Goal: Complete application form

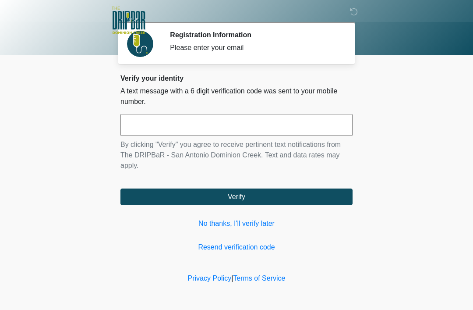
click at [210, 122] on input "text" at bounding box center [236, 125] width 232 height 22
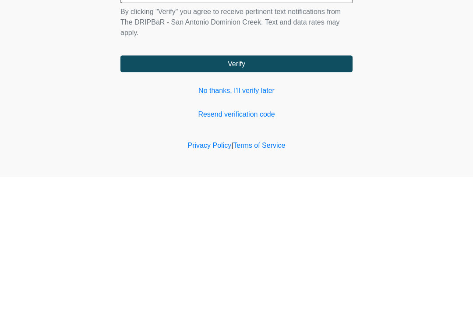
type input "******"
click at [279, 188] on button "Verify" at bounding box center [236, 196] width 232 height 17
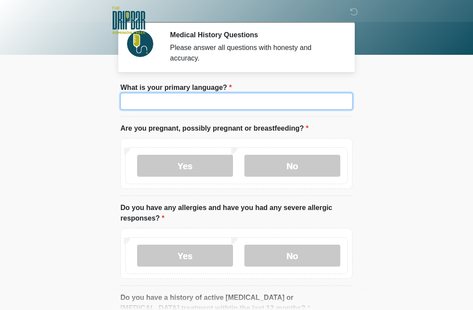
click at [299, 100] on input "What is your primary language?" at bounding box center [236, 101] width 232 height 17
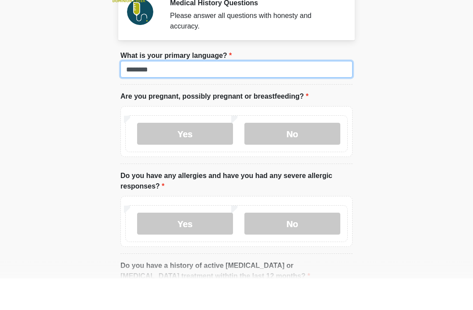
type input "*******"
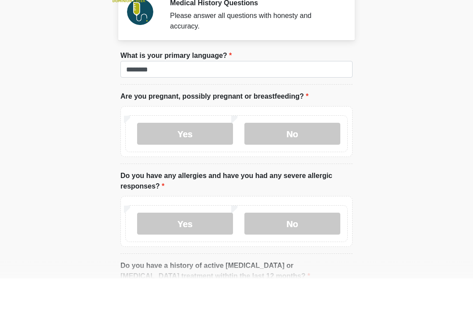
click at [307, 155] on label "No" at bounding box center [292, 166] width 96 height 22
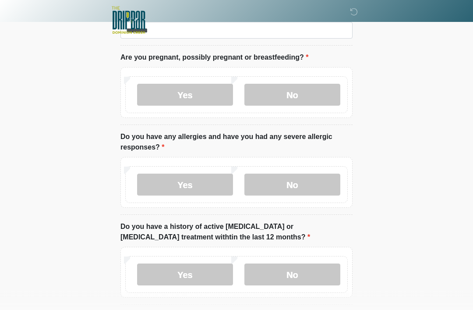
scroll to position [72, 0]
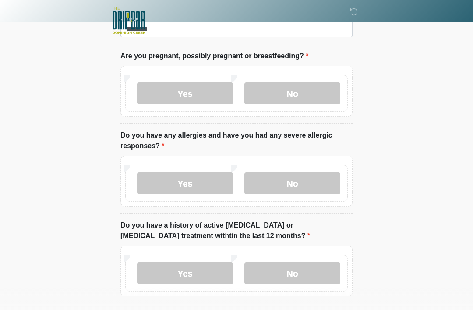
click at [324, 181] on label "No" at bounding box center [292, 183] width 96 height 22
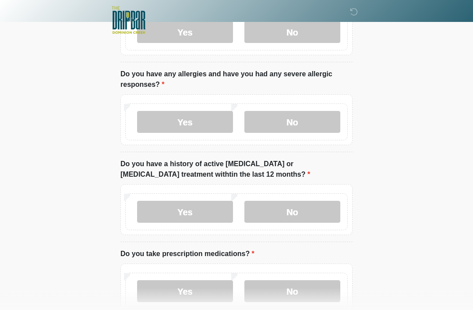
click at [322, 204] on label "No" at bounding box center [292, 212] width 96 height 22
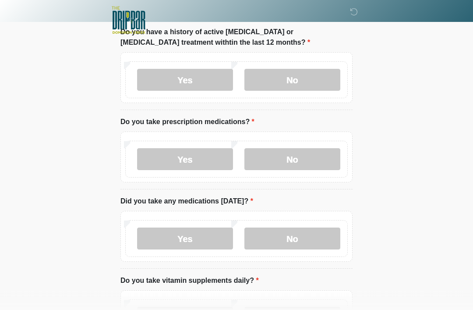
click at [213, 155] on label "Yes" at bounding box center [185, 159] width 96 height 22
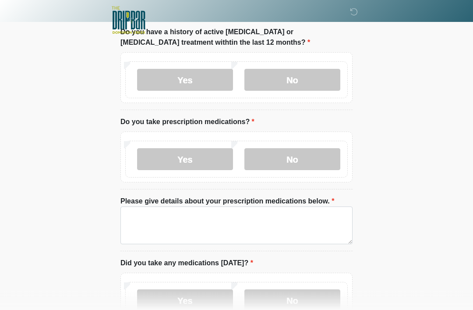
scroll to position [265, 0]
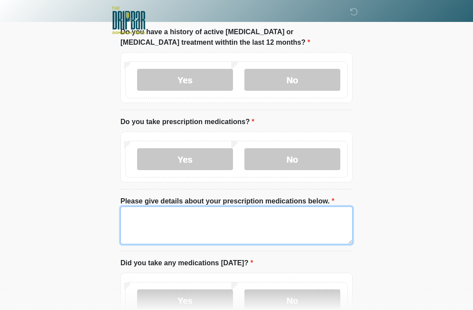
click at [271, 213] on textarea "Please give details about your prescription medications below." at bounding box center [236, 225] width 232 height 38
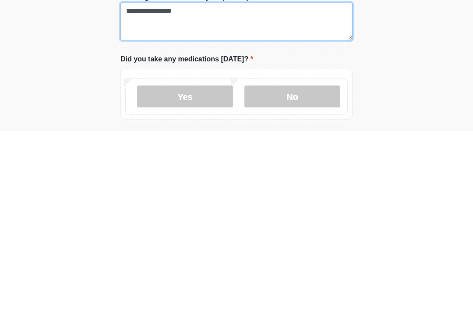
scroll to position [292, 0]
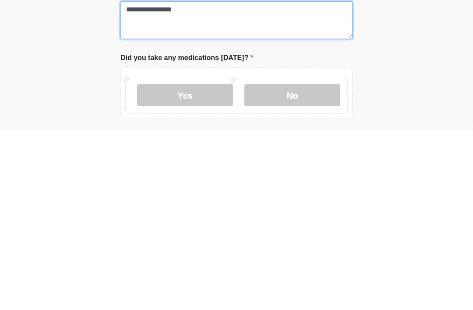
type textarea "**********"
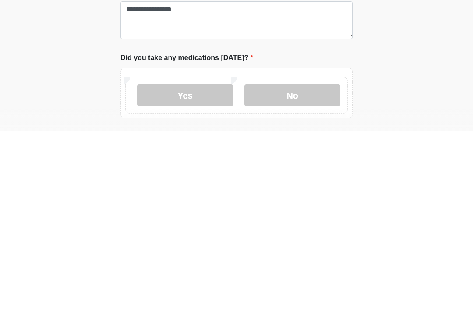
click at [218, 263] on label "Yes" at bounding box center [185, 274] width 96 height 22
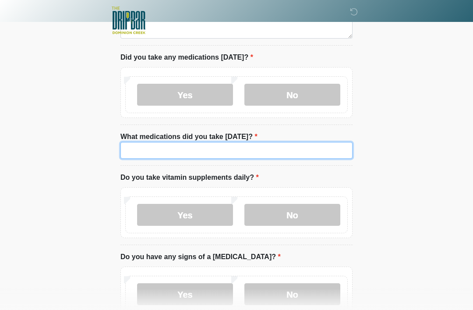
click at [280, 143] on input "What medications did you take today?" at bounding box center [236, 150] width 232 height 17
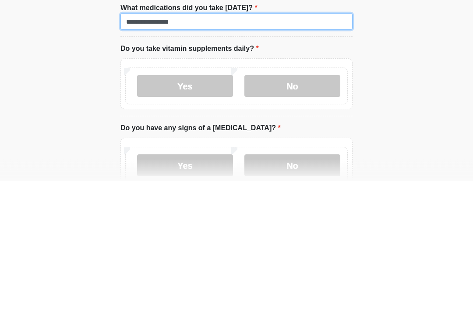
type input "**********"
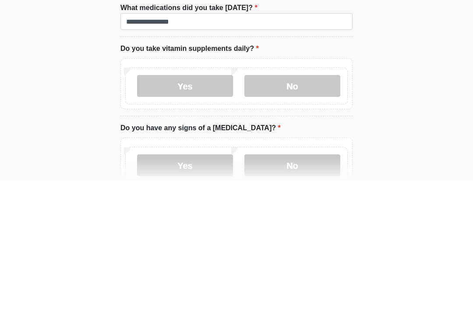
click at [317, 204] on label "No" at bounding box center [292, 215] width 96 height 22
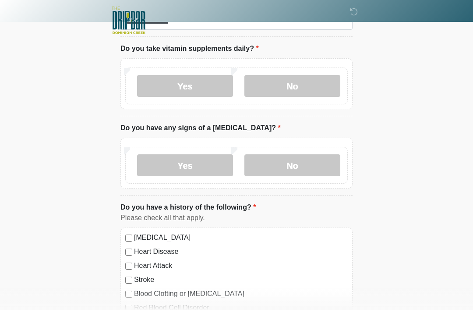
click at [312, 163] on label "No" at bounding box center [292, 165] width 96 height 22
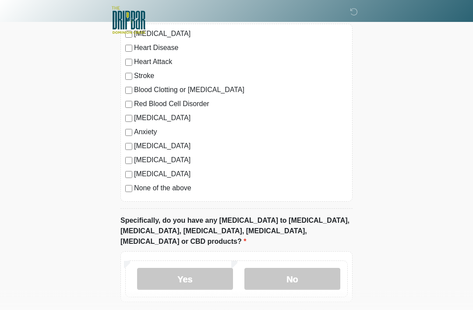
scroll to position [832, 0]
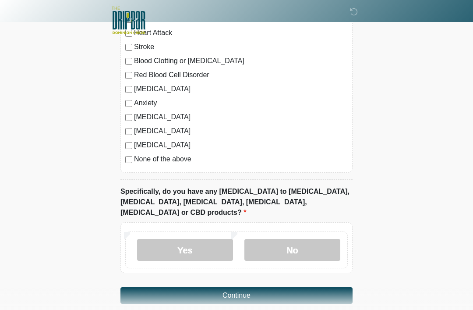
click at [291, 239] on label "No" at bounding box center [292, 250] width 96 height 22
click at [296, 287] on button "Continue" at bounding box center [236, 295] width 232 height 17
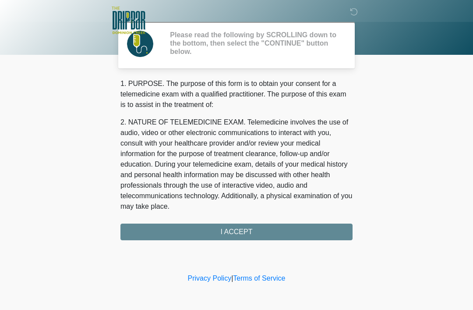
scroll to position [0, 0]
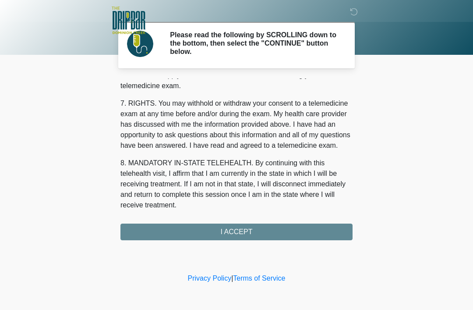
click at [281, 226] on div "1. PURPOSE. The purpose of this form is to obtain your consent for a telemedici…" at bounding box center [236, 159] width 232 height 162
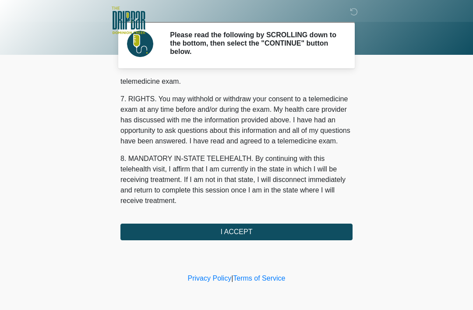
scroll to position [384, 0]
click at [266, 231] on button "I ACCEPT" at bounding box center [236, 231] width 232 height 17
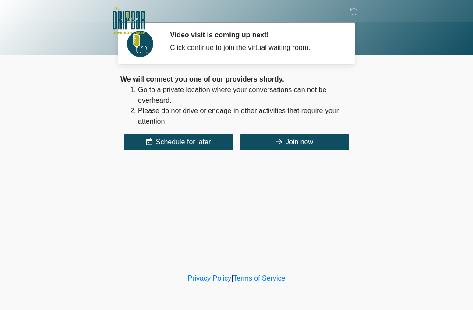
click at [313, 142] on button "Join now" at bounding box center [294, 142] width 109 height 17
